Goal: Transaction & Acquisition: Purchase product/service

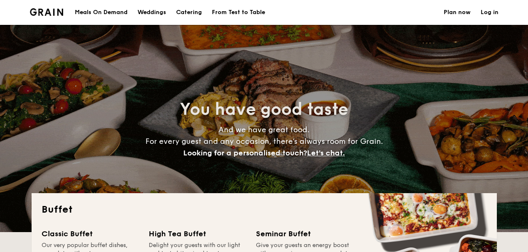
select select
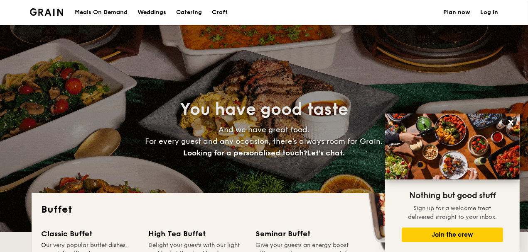
click at [125, 10] on div "Meals On Demand" at bounding box center [101, 12] width 53 height 25
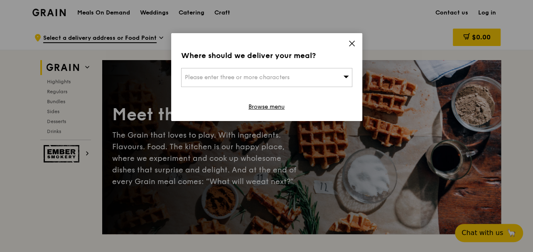
click at [341, 78] on div "Please enter three or more characters" at bounding box center [266, 77] width 171 height 19
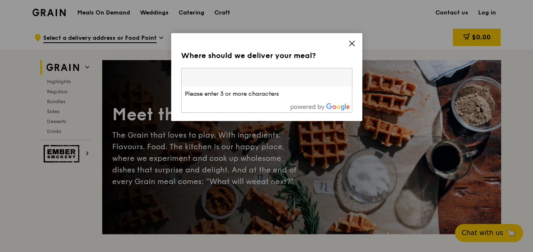
type input "1"
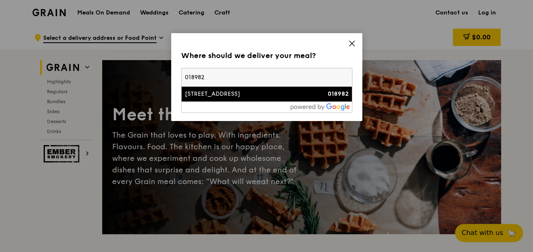
type input "018982"
click at [203, 91] on div "[STREET_ADDRESS]" at bounding box center [246, 94] width 123 height 8
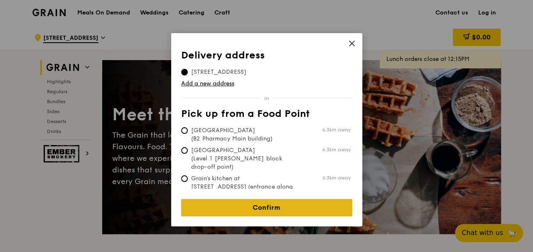
click at [276, 199] on link "Confirm" at bounding box center [266, 207] width 171 height 17
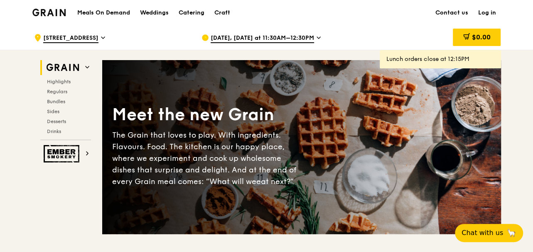
click at [270, 37] on span "[DATE], [DATE] at 11:30AM–12:30PM" at bounding box center [262, 38] width 103 height 9
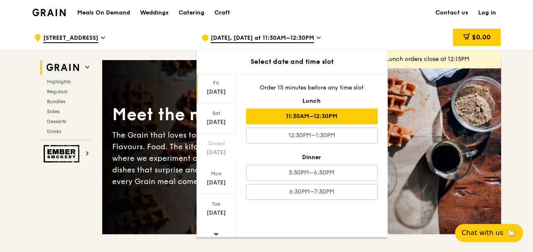
scroll to position [90, 0]
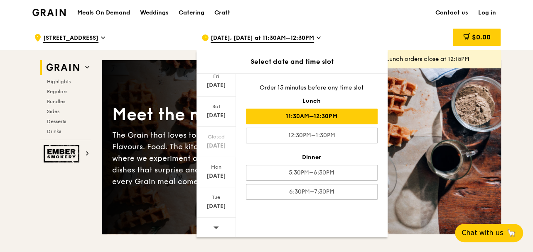
click at [216, 227] on icon at bounding box center [215, 228] width 5 height 2
click at [216, 227] on icon at bounding box center [216, 228] width 6 height 6
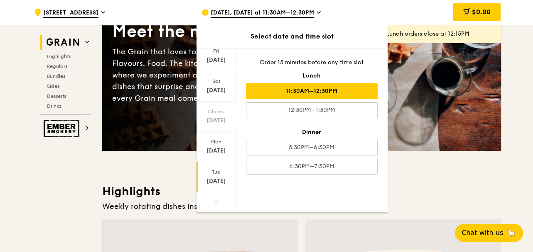
click at [210, 165] on div "Tue Sep 23" at bounding box center [215, 177] width 39 height 30
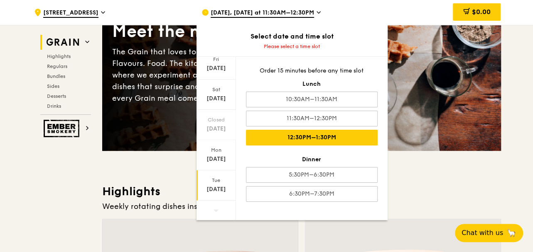
click at [315, 140] on div "12:30PM–1:30PM" at bounding box center [312, 138] width 132 height 16
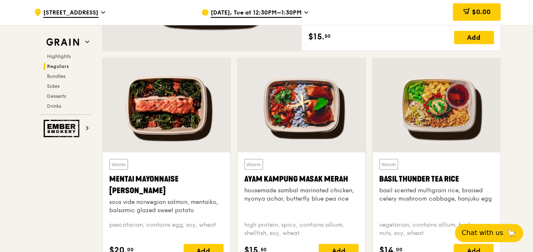
scroll to position [747, 0]
